Goal: Transaction & Acquisition: Purchase product/service

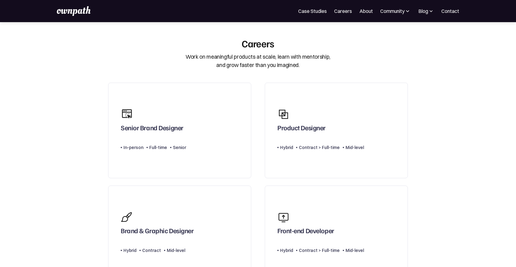
click at [52, 116] on section "Careers Work on meaningful products at scale, learn with mentorship, and grow f…" at bounding box center [258, 249] width 516 height 424
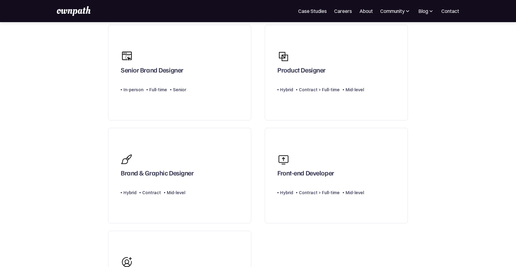
scroll to position [56, 0]
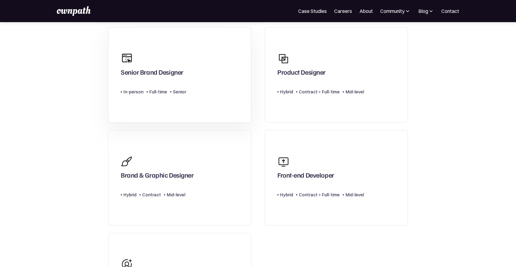
click at [146, 74] on div "Senior Brand Designer" at bounding box center [152, 73] width 63 height 11
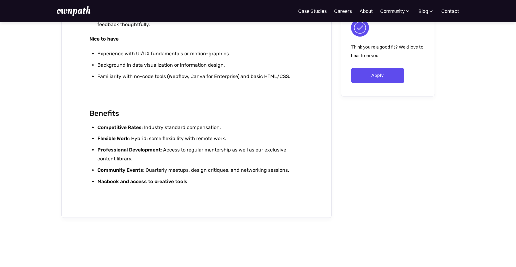
scroll to position [1148, 0]
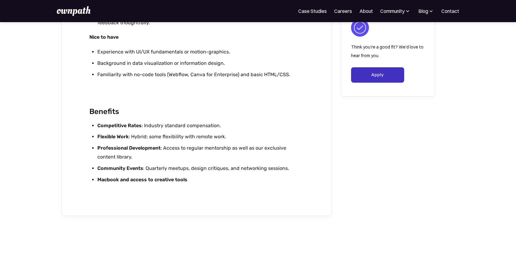
click at [366, 73] on link "Apply" at bounding box center [377, 74] width 53 height 15
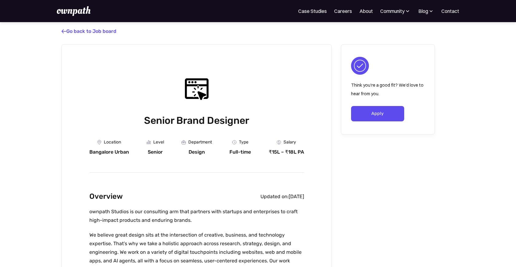
scroll to position [0, 0]
click at [457, 13] on link "Contact" at bounding box center [451, 10] width 18 height 7
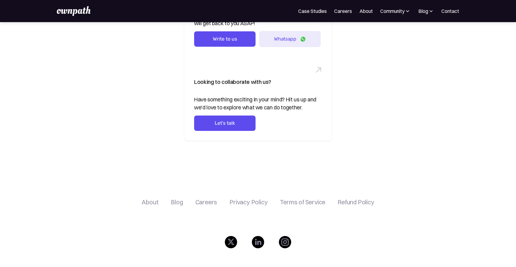
scroll to position [180, 0]
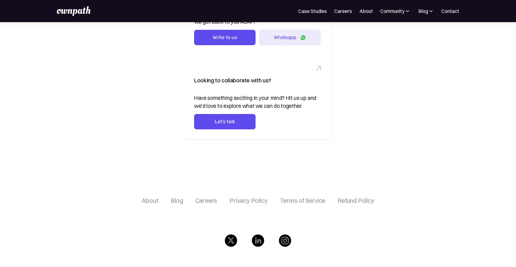
click at [147, 144] on div "Contact Us Looking for help with your design roadmap? From embedded designers t…" at bounding box center [258, 10] width 516 height 337
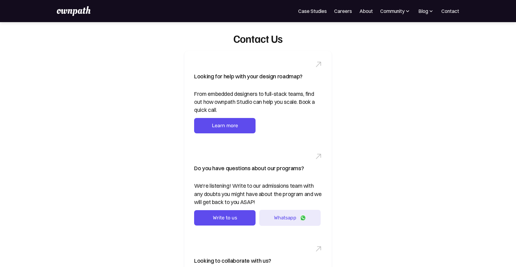
scroll to position [0, 0]
click at [321, 11] on link "Case Studies" at bounding box center [312, 10] width 29 height 7
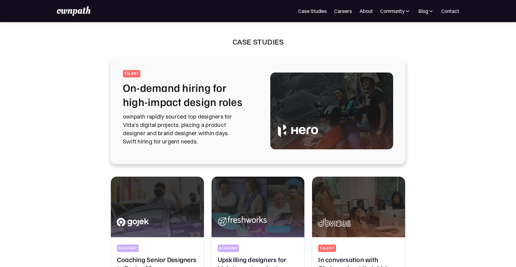
click at [235, 121] on p "ownpath rapidly sourced top designers for Vida's digital projects, placing a pr…" at bounding box center [189, 128] width 133 height 33
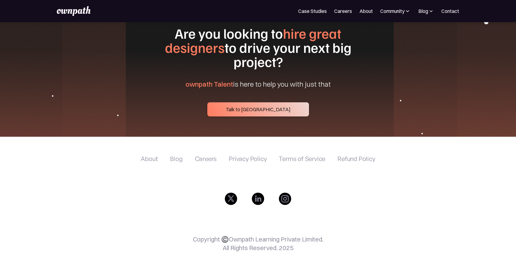
scroll to position [2449, 0]
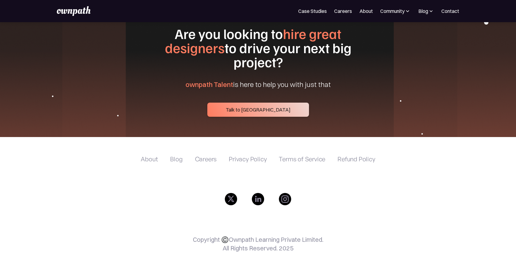
click at [149, 156] on div "About" at bounding box center [149, 159] width 17 height 7
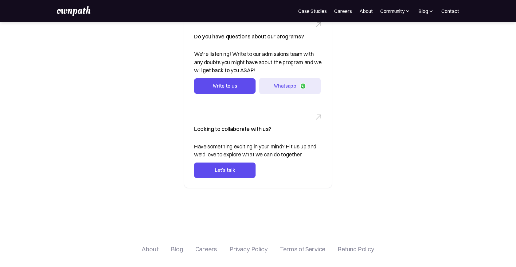
scroll to position [146, 0]
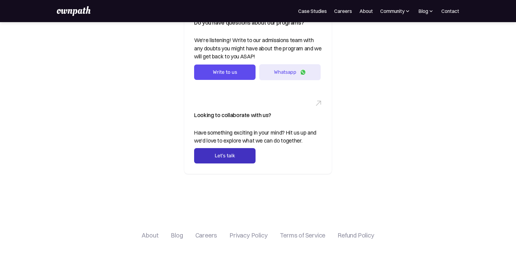
click at [234, 156] on link "Let's talk" at bounding box center [224, 155] width 61 height 15
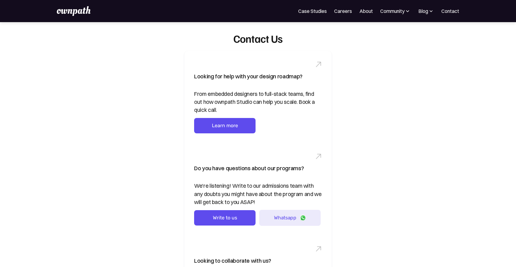
scroll to position [0, 0]
click at [311, 12] on link "Case Studies" at bounding box center [312, 10] width 29 height 7
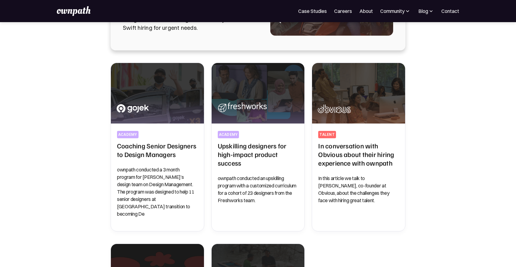
scroll to position [130, 0]
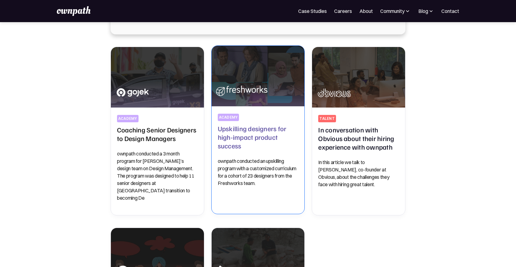
click at [268, 165] on p "ownpath conducted an upskilling program with a customized curriculum for a coho…" at bounding box center [258, 172] width 81 height 30
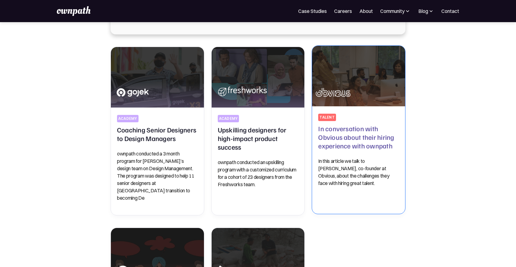
click at [366, 142] on h2 "In conversation with Obvious about their hiring experience with ownpath" at bounding box center [358, 137] width 81 height 26
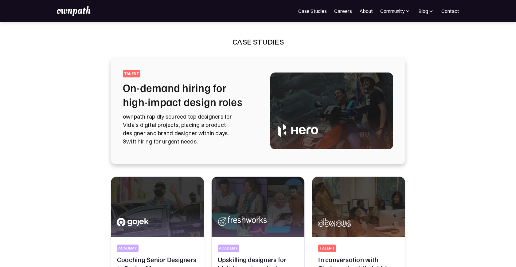
scroll to position [0, 0]
click at [366, 9] on link "About" at bounding box center [367, 10] width 14 height 7
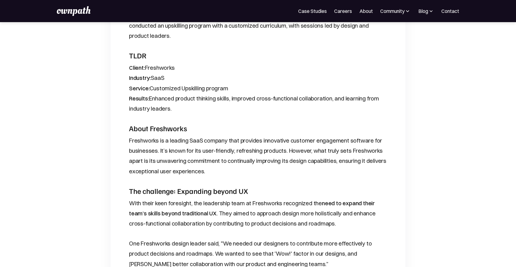
scroll to position [336, 0]
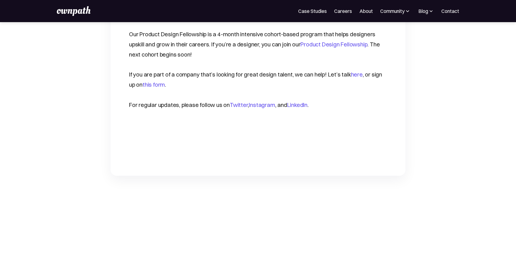
scroll to position [1023, 0]
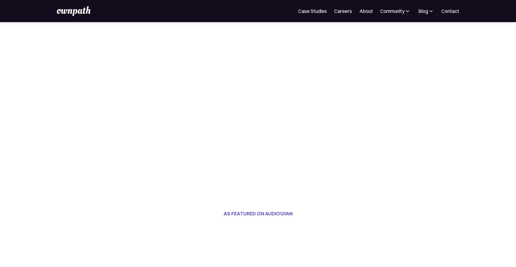
scroll to position [87, 0]
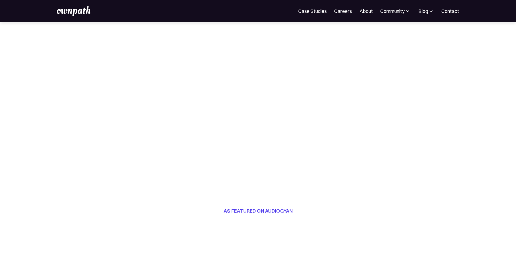
click at [433, 10] on img at bounding box center [431, 11] width 6 height 6
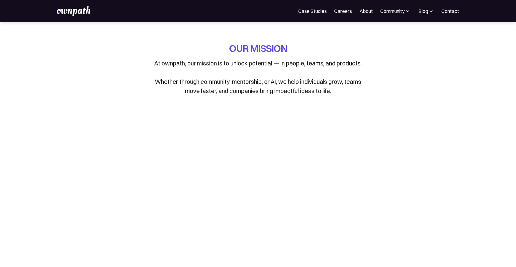
scroll to position [0, 0]
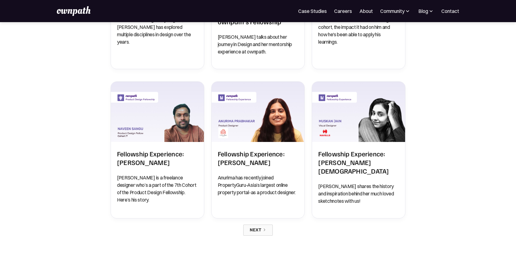
scroll to position [447, 0]
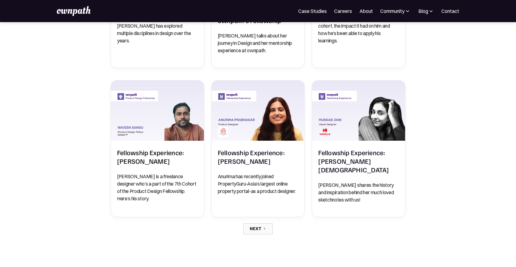
click at [265, 227] on icon "Next Page" at bounding box center [264, 228] width 1 height 2
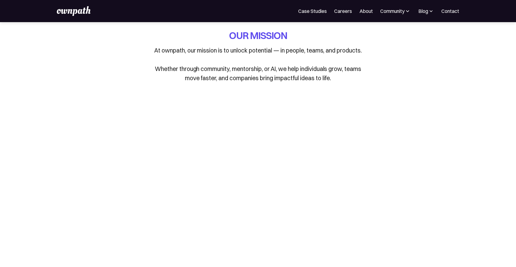
scroll to position [14, 0]
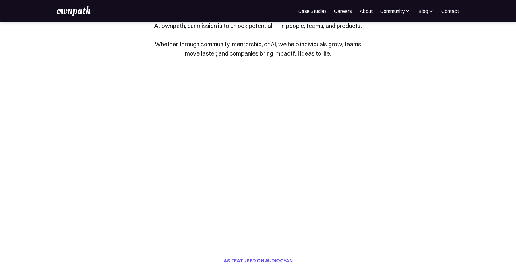
scroll to position [38, 0]
